Goal: Information Seeking & Learning: Learn about a topic

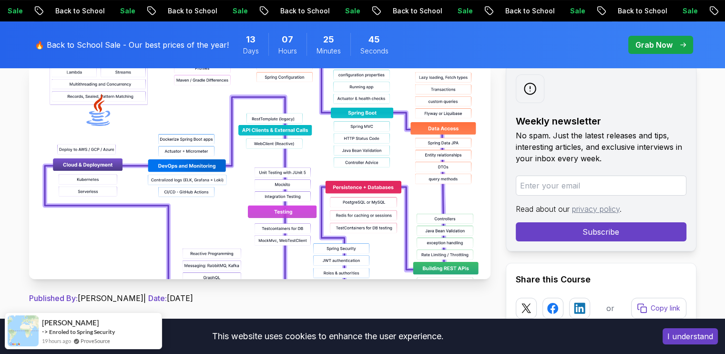
scroll to position [186, 0]
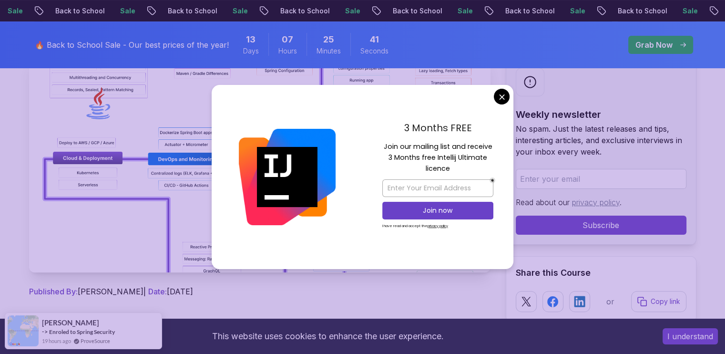
click at [429, 149] on p "Join our mailing list and receive 3 Months free Intellij Ultimate licence" at bounding box center [437, 157] width 111 height 33
click at [430, 160] on p "Join our mailing list and receive 3 Months free Intellij Ultimate licence" at bounding box center [437, 157] width 111 height 33
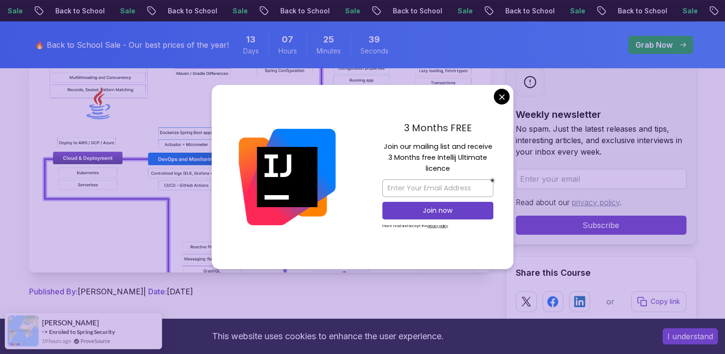
click at [430, 160] on p "Join our mailing list and receive 3 Months free Intellij Ultimate licence" at bounding box center [437, 157] width 111 height 33
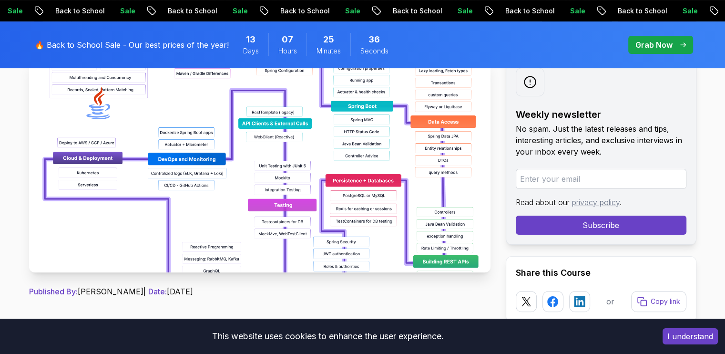
click at [339, 155] on img at bounding box center [259, 165] width 461 height 214
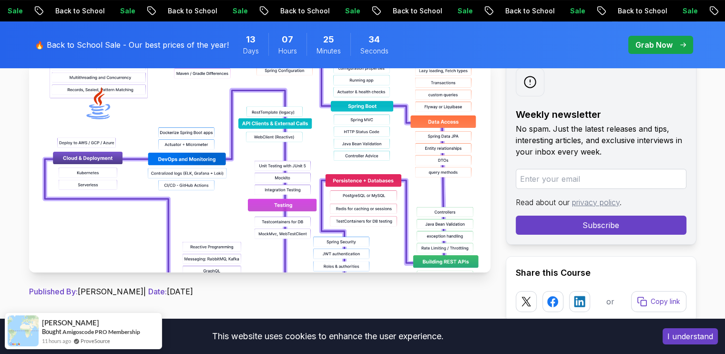
click at [339, 155] on img at bounding box center [259, 165] width 461 height 214
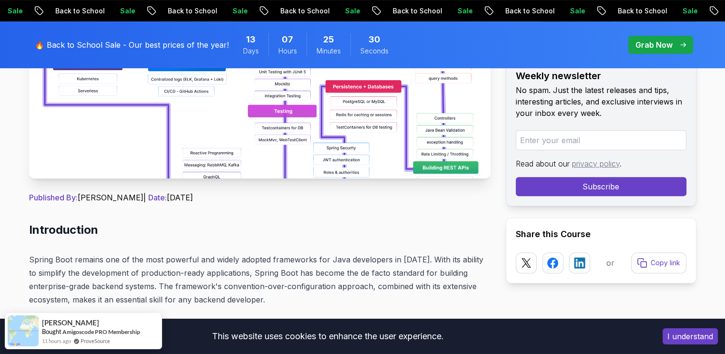
scroll to position [271, 0]
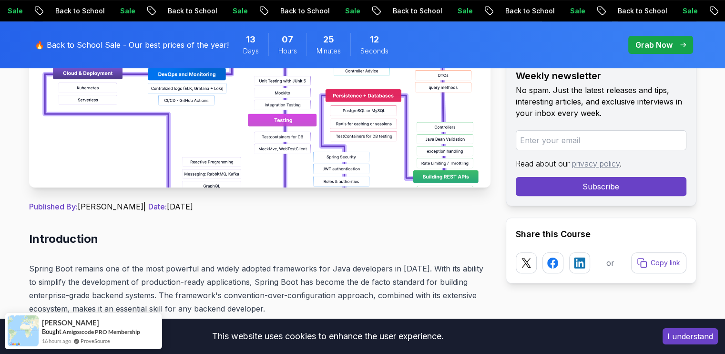
click at [406, 93] on img at bounding box center [259, 80] width 461 height 214
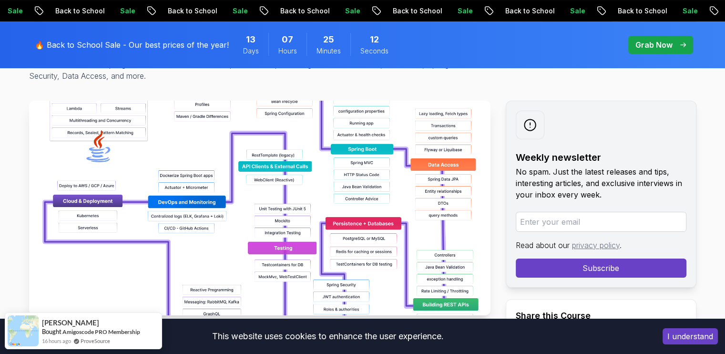
scroll to position [142, 0]
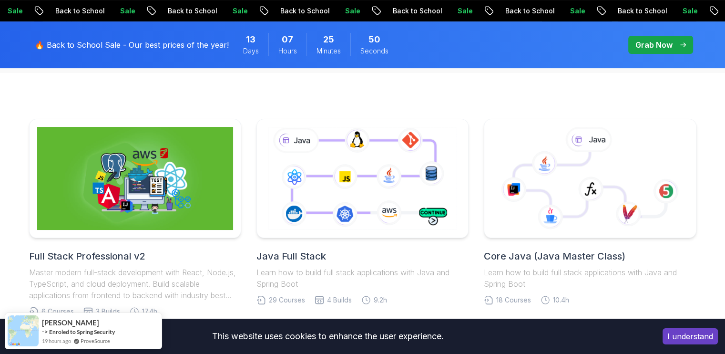
scroll to position [223, 0]
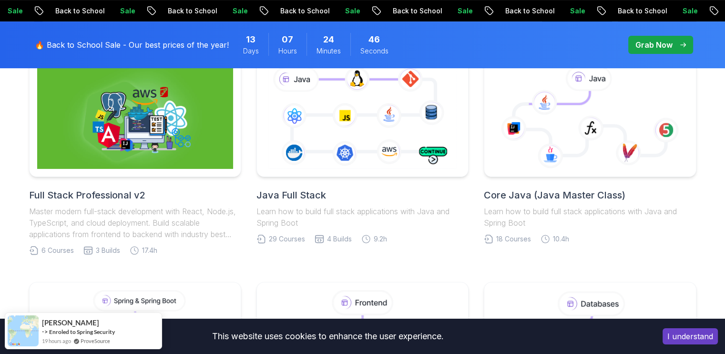
scroll to position [272, 0]
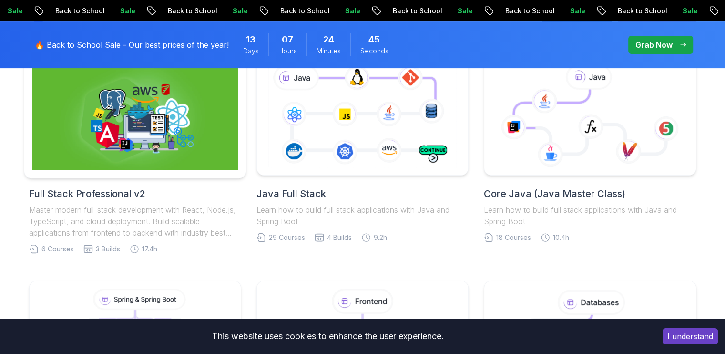
click at [160, 154] on img at bounding box center [135, 116] width 206 height 108
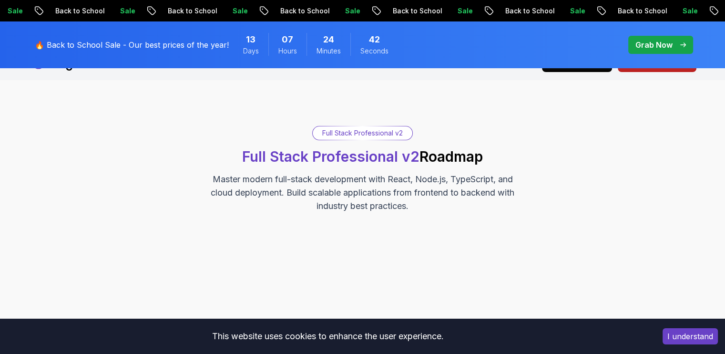
scroll to position [23, 0]
click at [305, 188] on p "Master modern full-stack development with React, Node.js, TypeScript, and cloud…" at bounding box center [363, 192] width 320 height 40
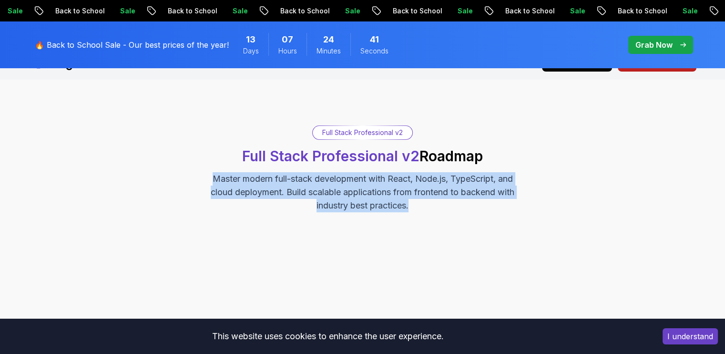
click at [305, 188] on p "Master modern full-stack development with React, Node.js, TypeScript, and cloud…" at bounding box center [363, 192] width 320 height 40
click at [291, 245] on div at bounding box center [363, 286] width 262 height 119
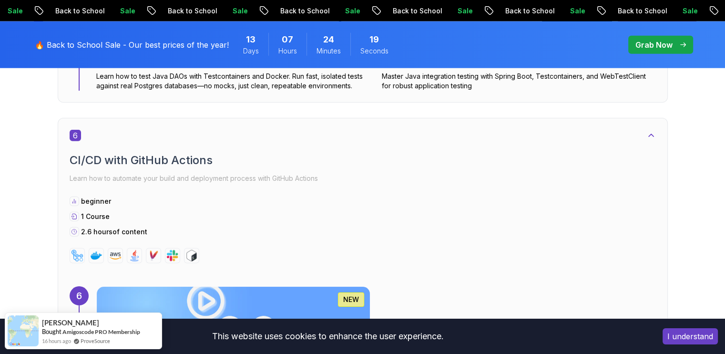
scroll to position [2419, 0]
